Goal: Task Accomplishment & Management: Manage account settings

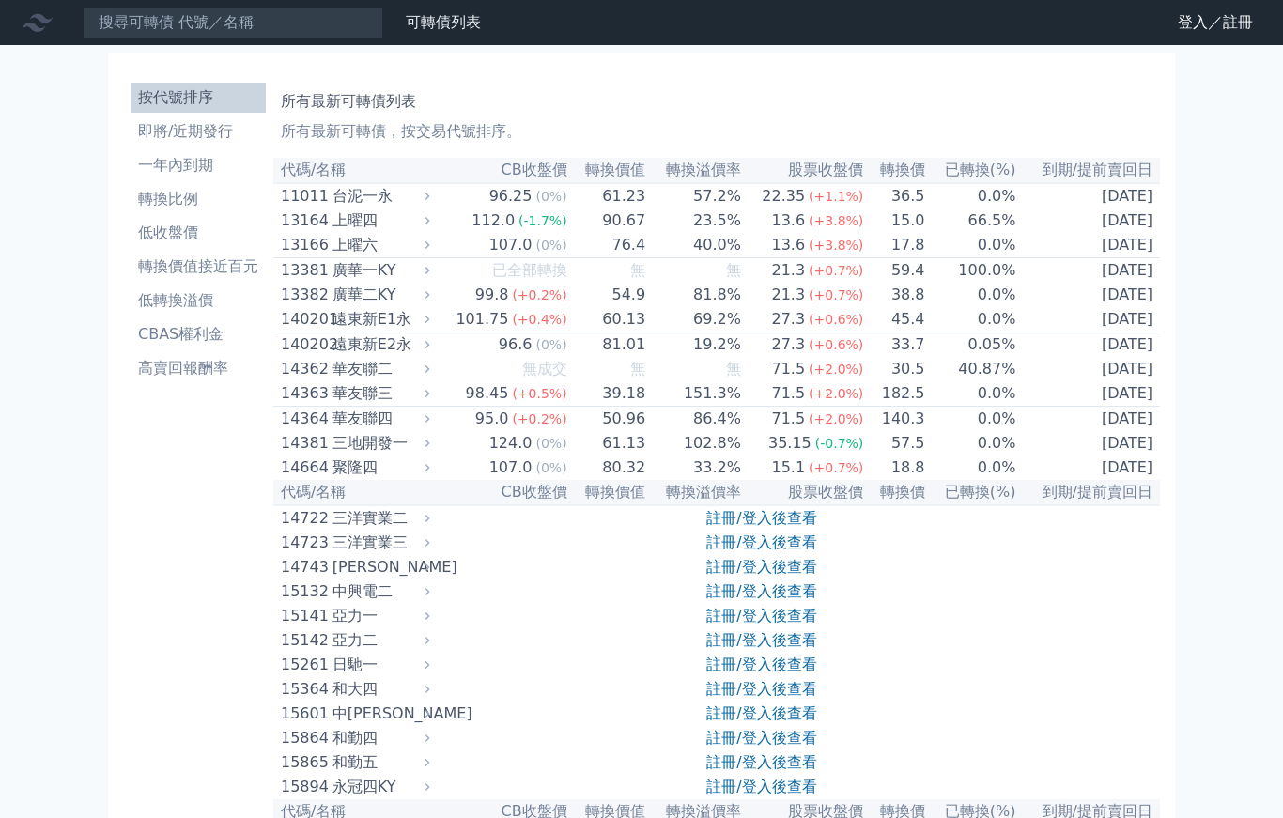
click at [779, 551] on link "註冊/登入後查看" at bounding box center [761, 542] width 110 height 18
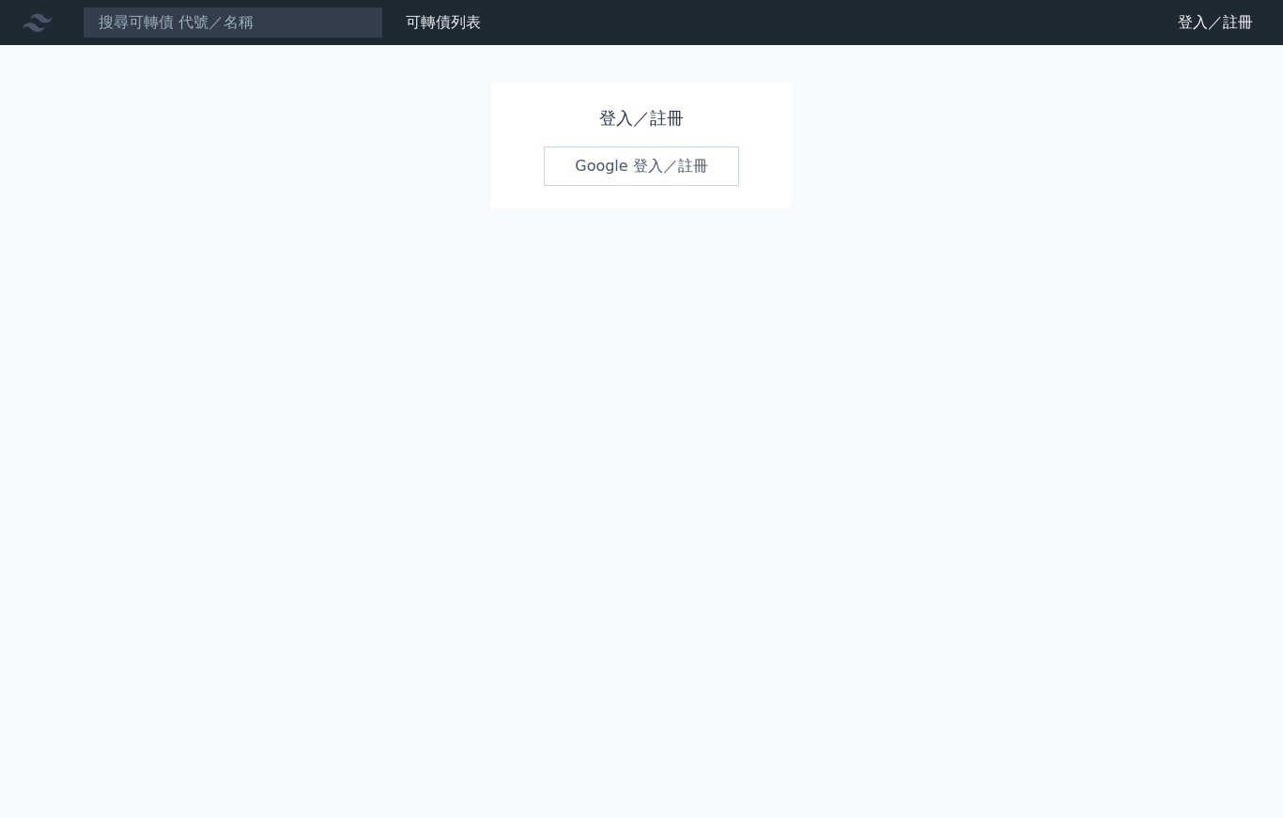
click at [627, 208] on div "登入／註冊 Google 登入／註冊" at bounding box center [641, 146] width 300 height 126
click at [668, 181] on link "Google 登入／註冊" at bounding box center [641, 165] width 195 height 39
